Goal: Find specific page/section: Find specific page/section

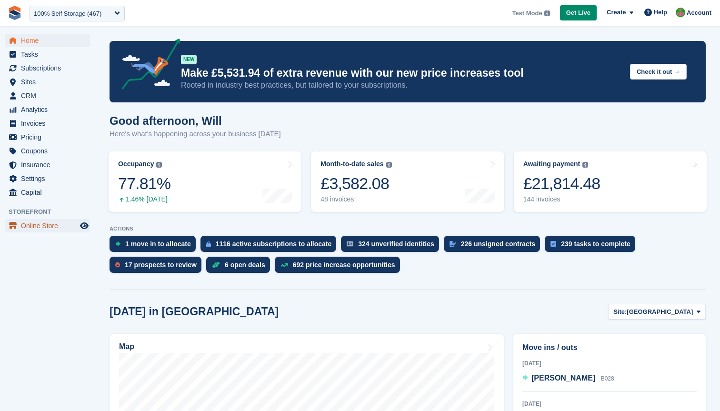
click at [35, 225] on span "Online Store" at bounding box center [49, 225] width 57 height 13
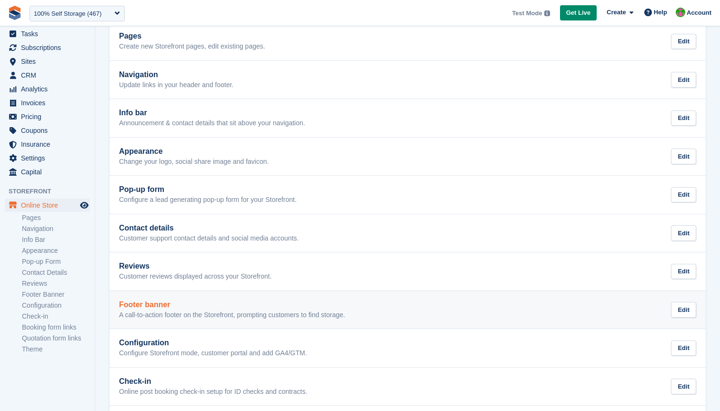
scroll to position [102, 0]
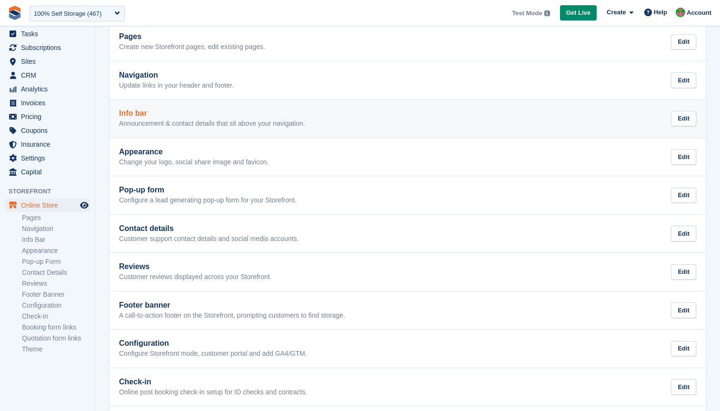
click at [184, 128] on link "Info bar Announcement & contact details that sit above your navigation. Edit" at bounding box center [407, 118] width 596 height 38
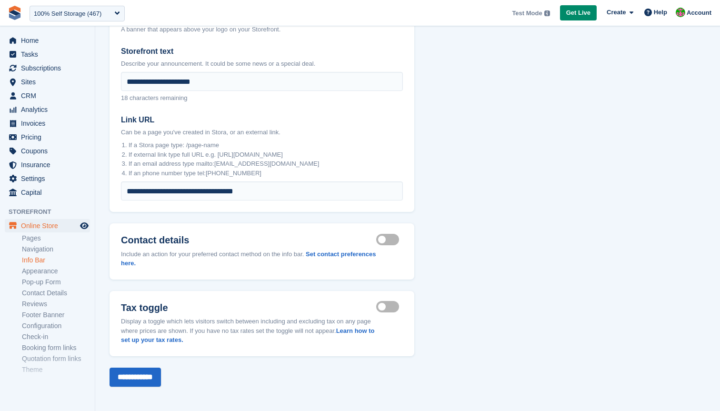
scroll to position [81, 0]
click at [85, 223] on icon "Preview store" at bounding box center [84, 226] width 9 height 8
